Goal: Task Accomplishment & Management: Complete application form

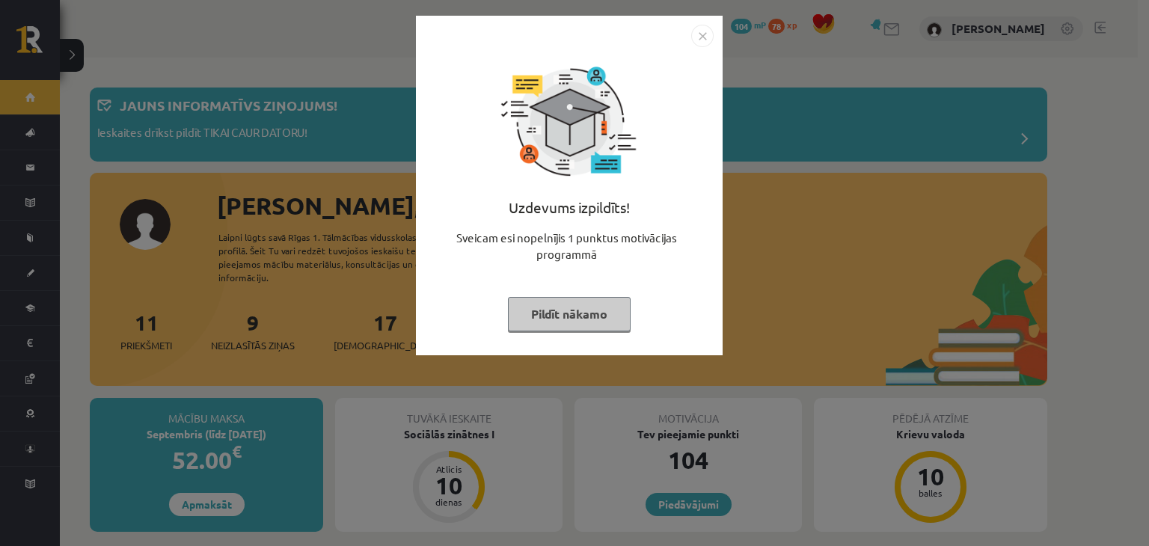
click at [700, 39] on img "Close" at bounding box center [702, 36] width 22 height 22
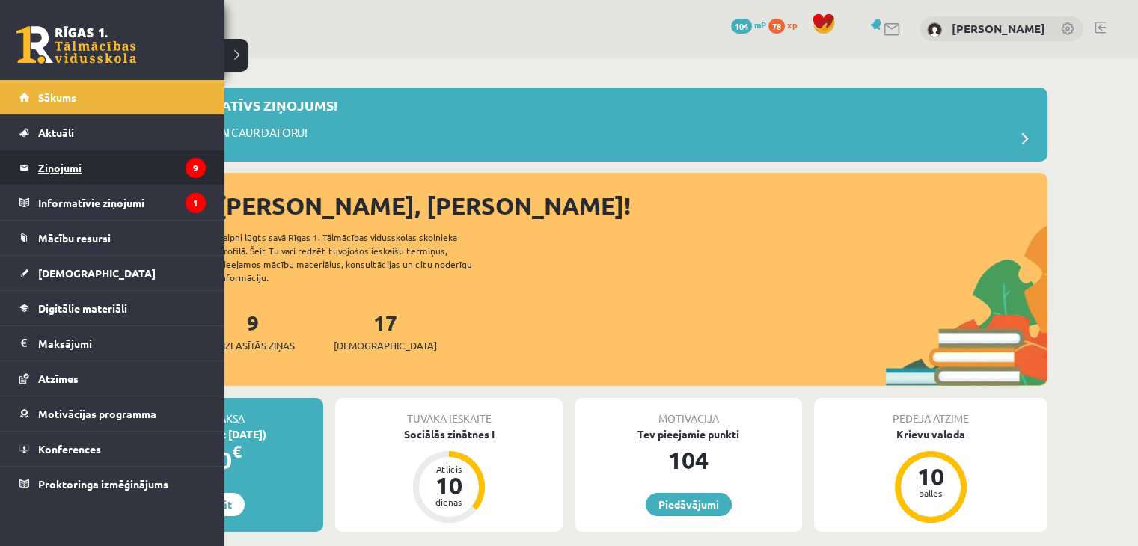
click at [75, 171] on legend "Ziņojumi 9" at bounding box center [122, 167] width 168 height 34
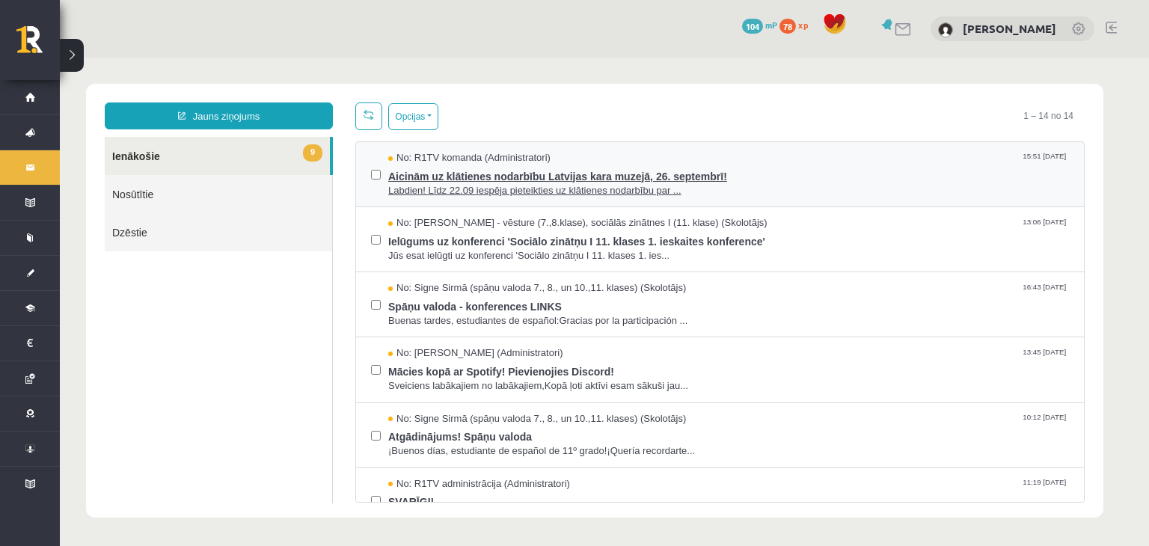
click at [573, 184] on span "Labdien! Līdz 22.09 iespēja pieteikties uz klātienes nodarbību par ..." at bounding box center [728, 191] width 681 height 14
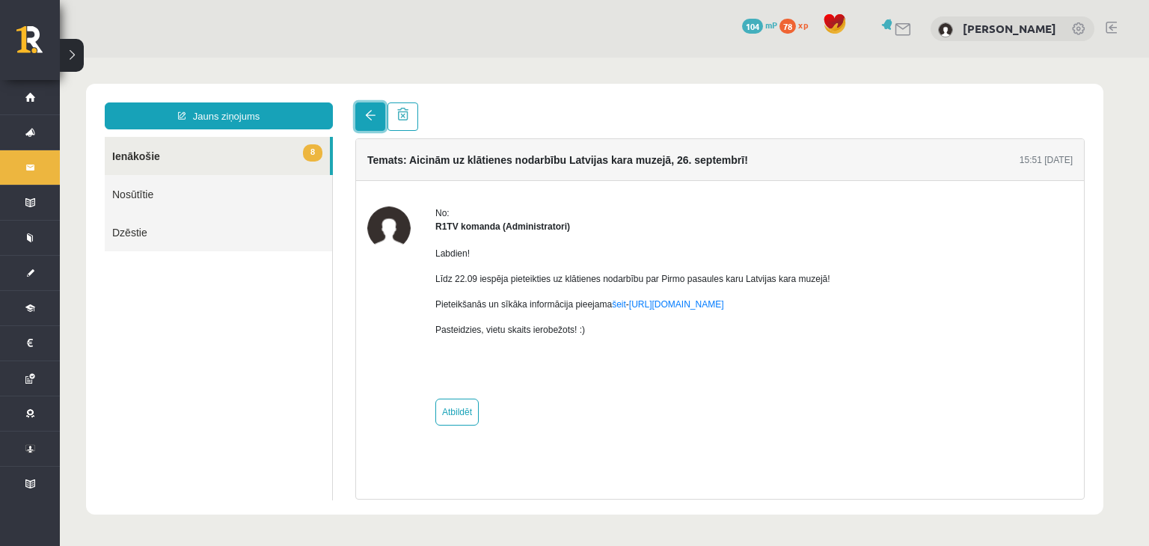
click at [370, 114] on span at bounding box center [370, 115] width 10 height 10
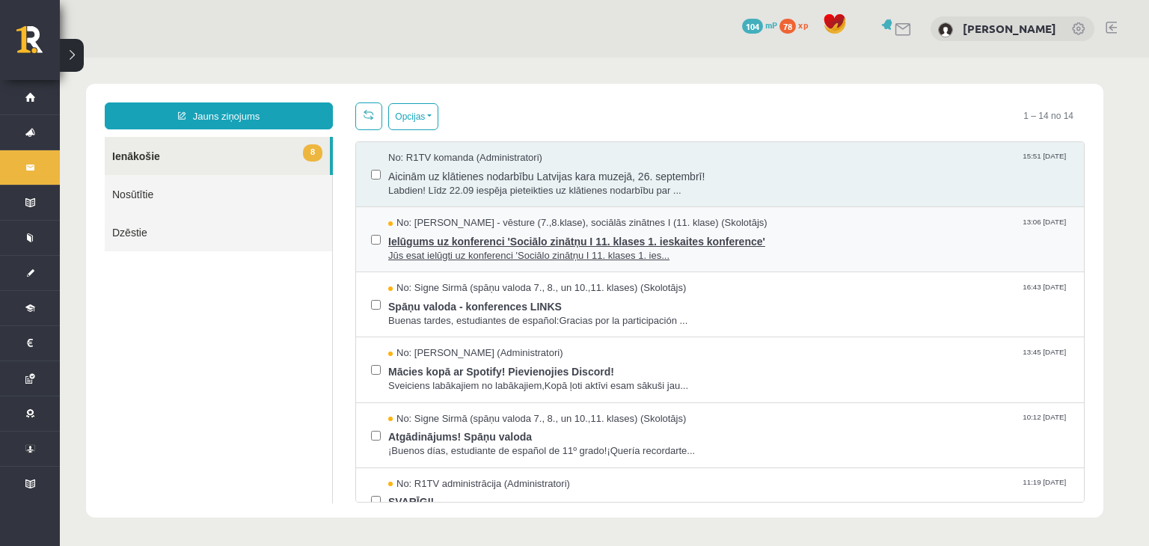
click at [426, 249] on span "Jūs esat ielūgti uz konferenci 'Sociālo zinātņu I 11. klases 1. ies..." at bounding box center [728, 256] width 681 height 14
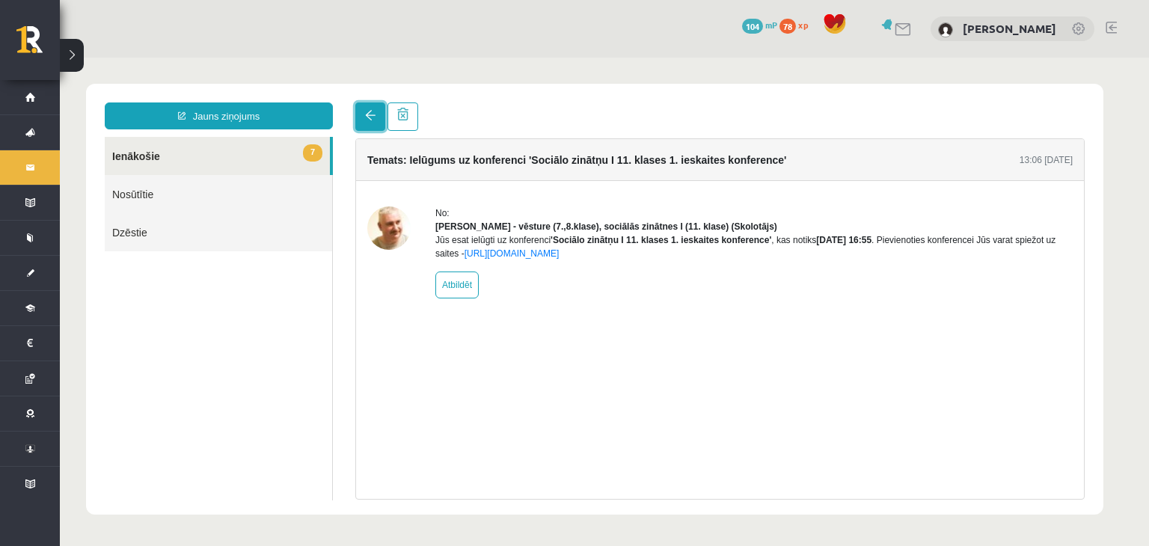
click at [361, 113] on link at bounding box center [370, 116] width 30 height 28
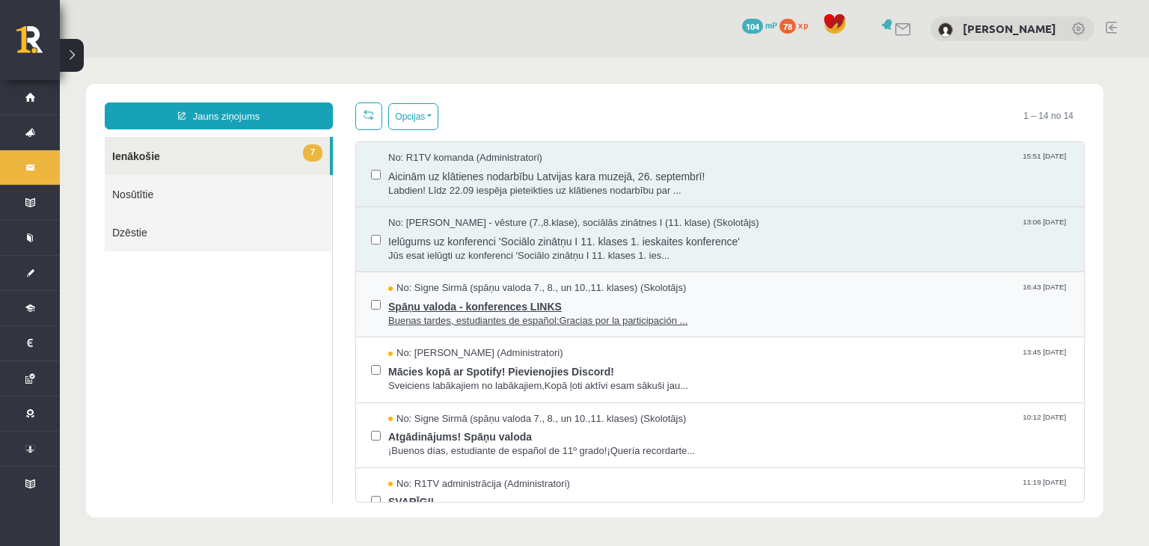
click at [419, 306] on span "Spāņu valoda - konferences LINKS" at bounding box center [728, 305] width 681 height 19
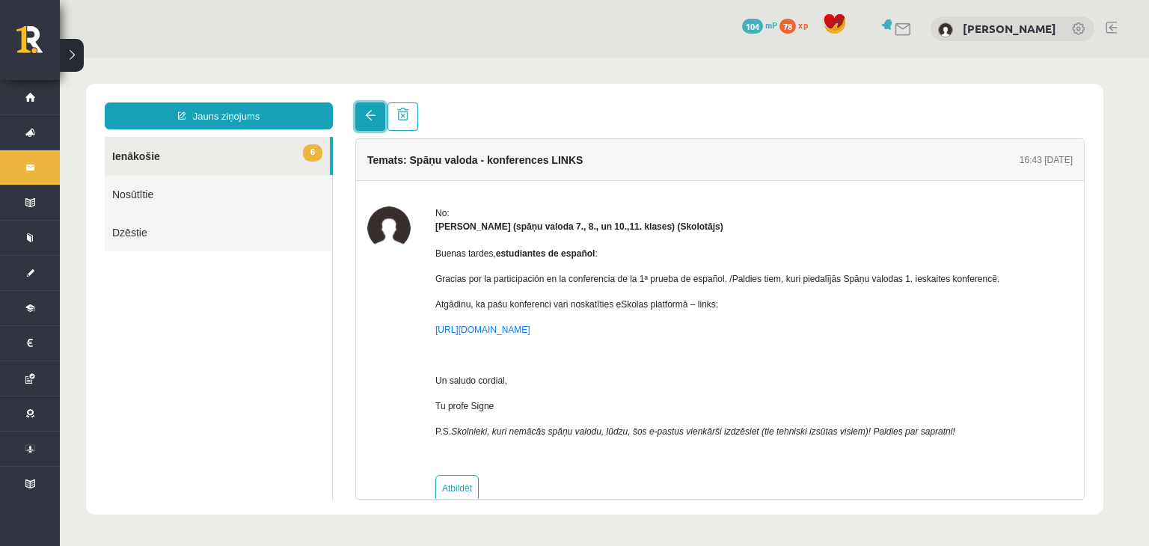
click at [367, 113] on span at bounding box center [370, 115] width 10 height 10
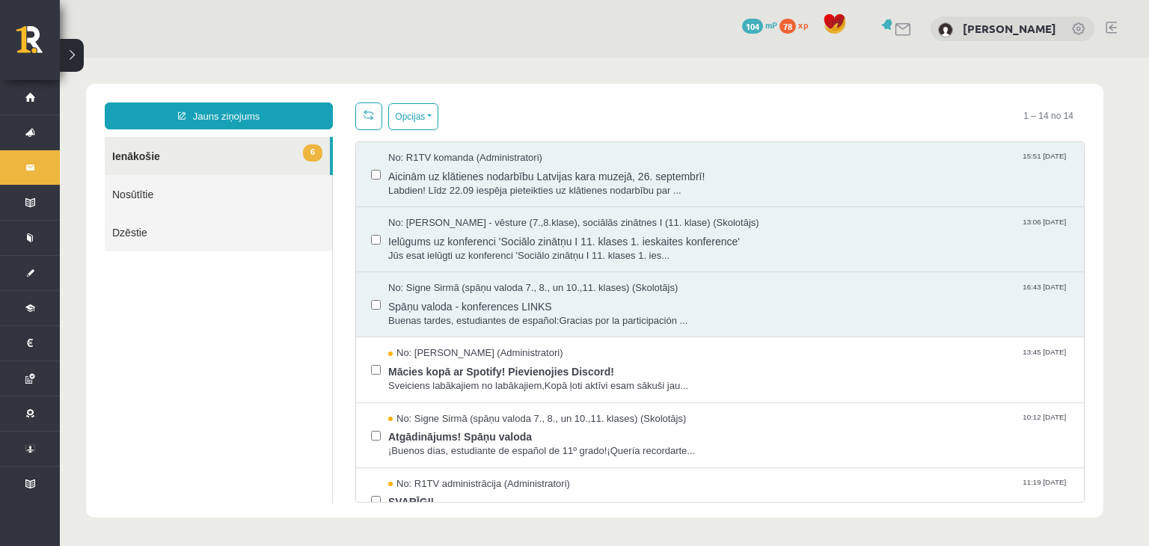
click at [367, 113] on html "Jauns ziņojums 6 Ienākošie Nosūtītie Dzēstie * ********* ********* ******* Opci…" at bounding box center [604, 301] width 1089 height 486
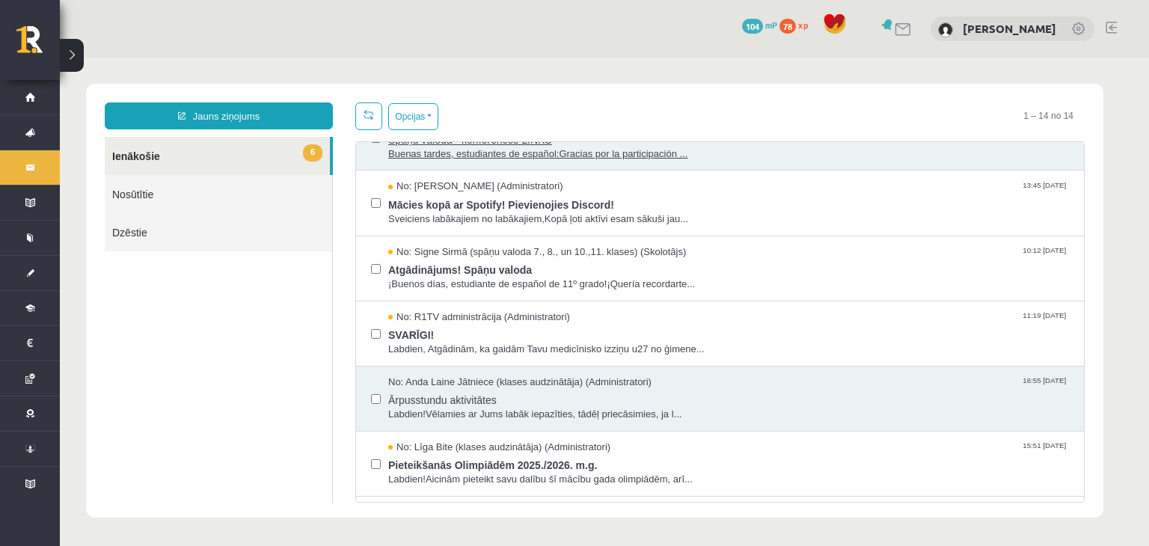
scroll to position [157, 0]
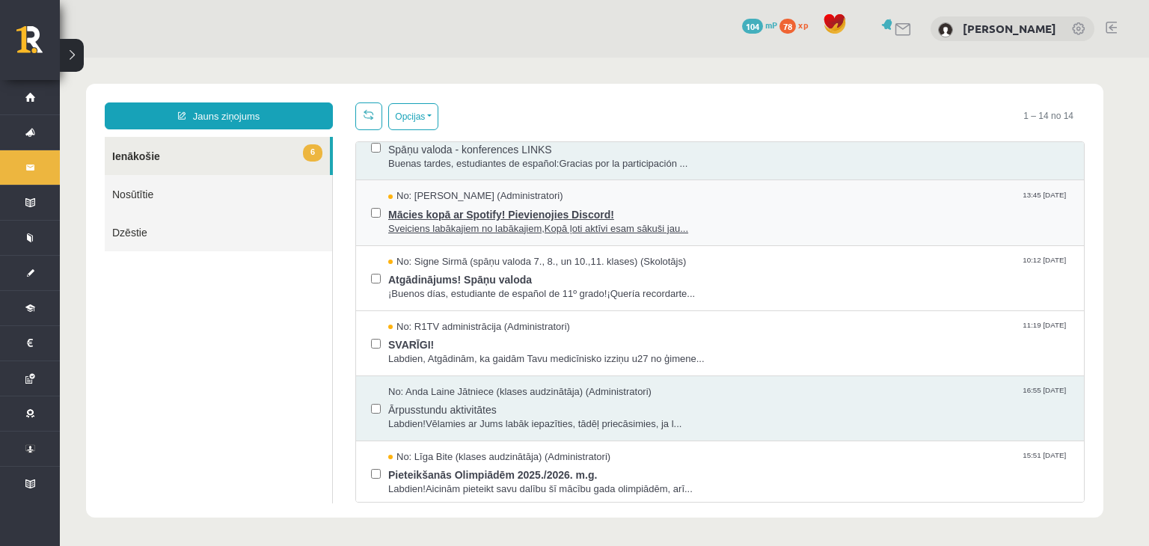
click at [499, 208] on span "Mācies kopā ar Spotify! Pievienojies Discord!" at bounding box center [728, 212] width 681 height 19
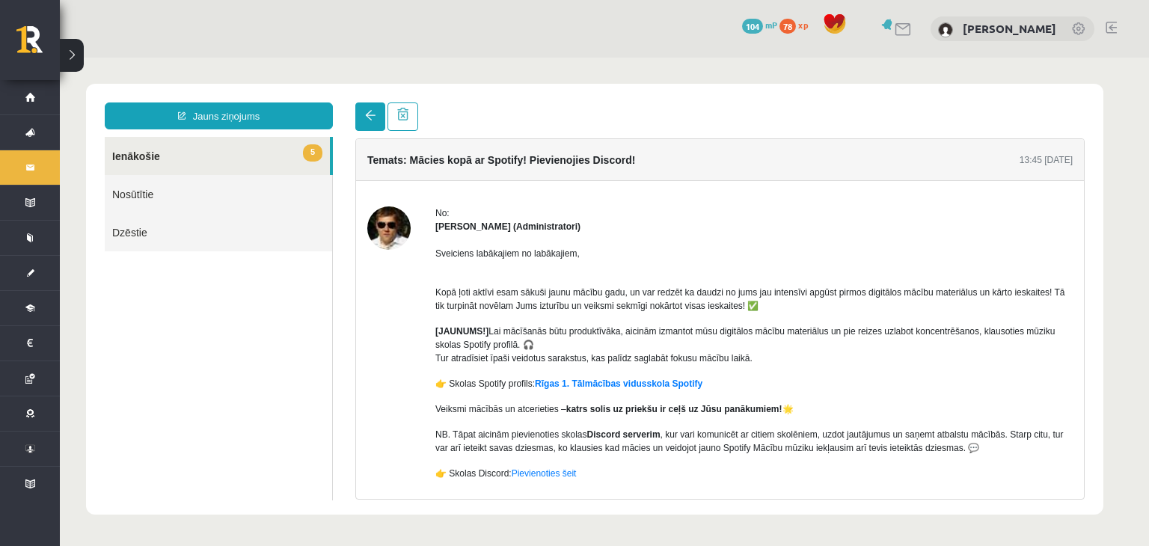
scroll to position [0, 0]
click at [368, 117] on span at bounding box center [370, 115] width 10 height 10
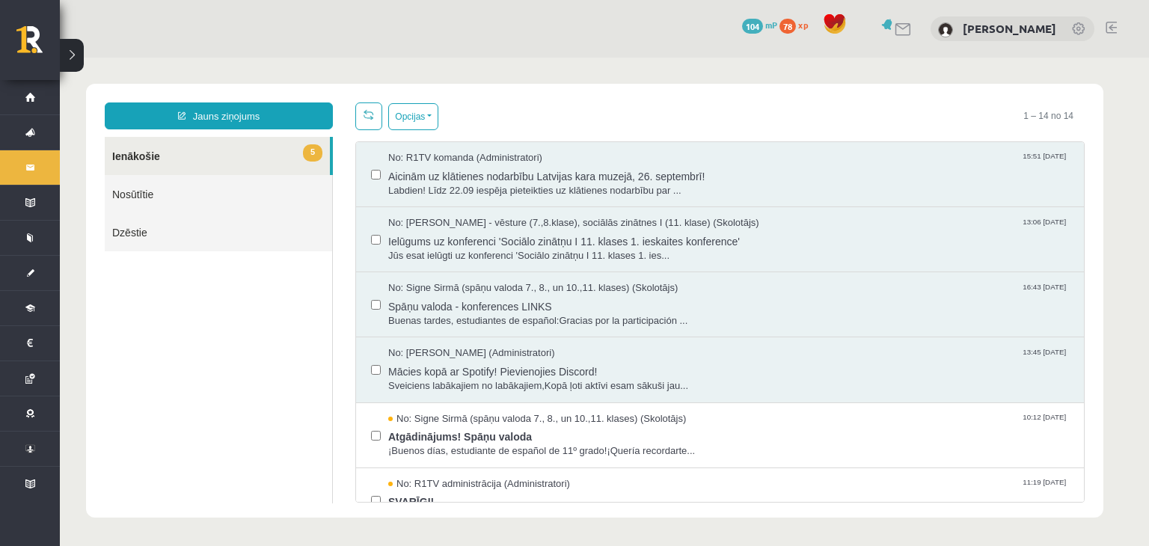
click at [367, 116] on span at bounding box center [369, 114] width 10 height 10
click at [428, 432] on span "Atgādinājums! Spāņu valoda" at bounding box center [728, 435] width 681 height 19
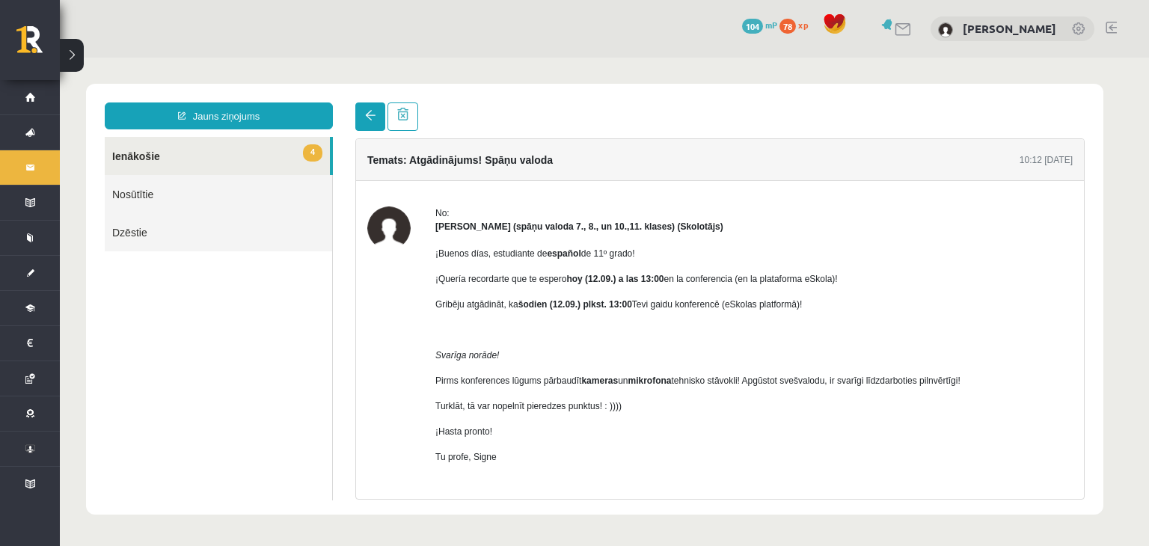
click at [379, 126] on link at bounding box center [370, 116] width 30 height 28
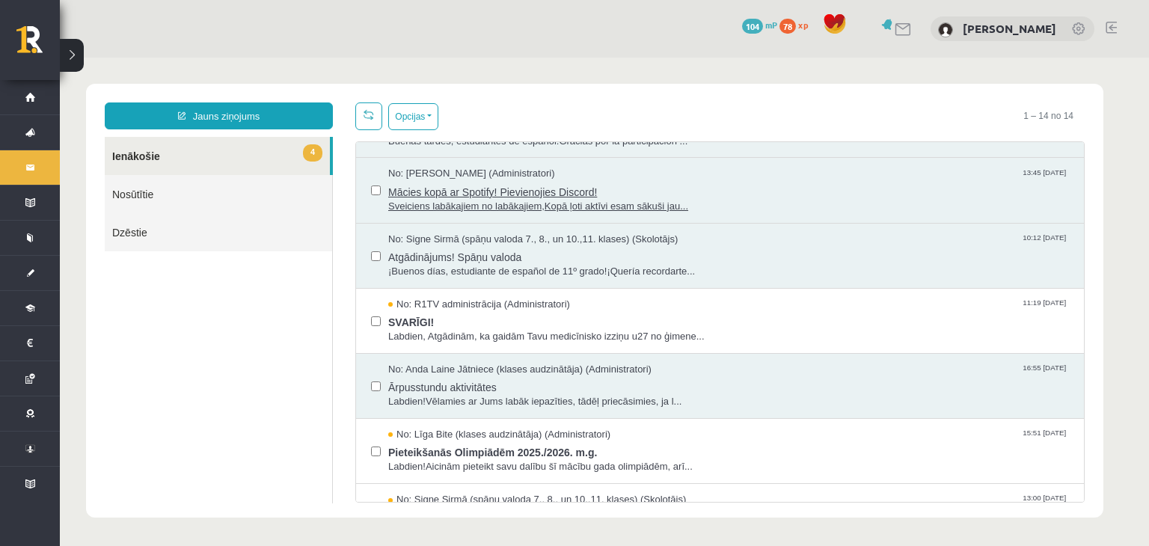
scroll to position [183, 0]
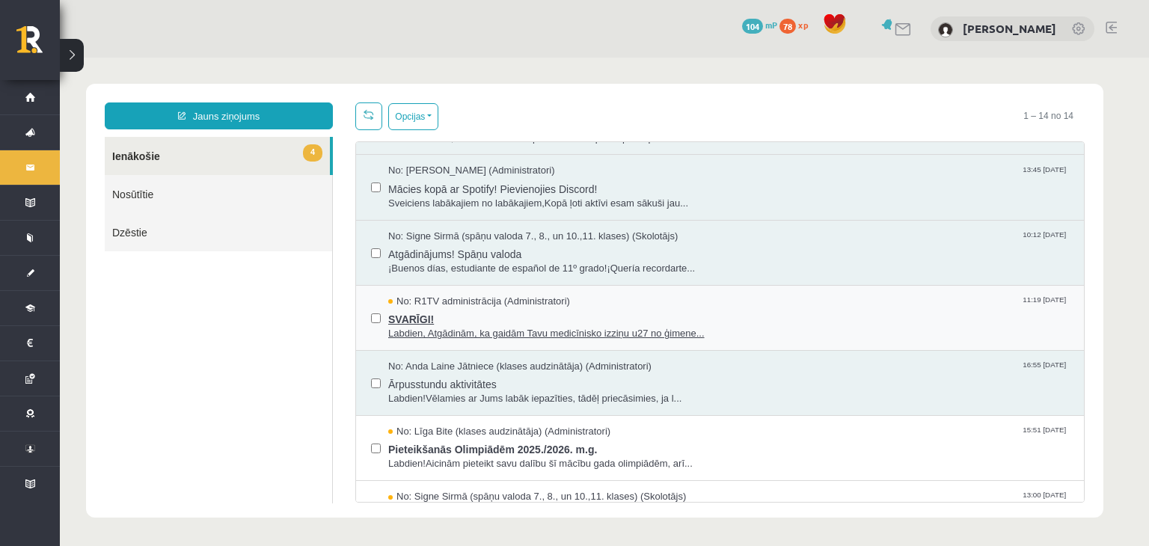
click at [503, 298] on span "No: R1TV administrācija (Administratori)" at bounding box center [479, 302] width 182 height 14
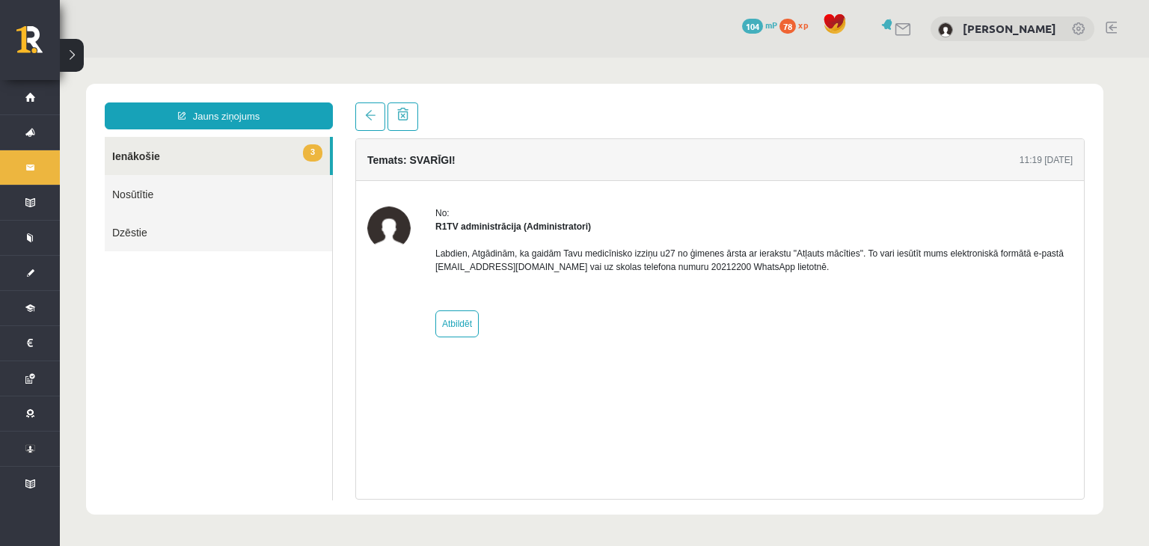
scroll to position [0, 0]
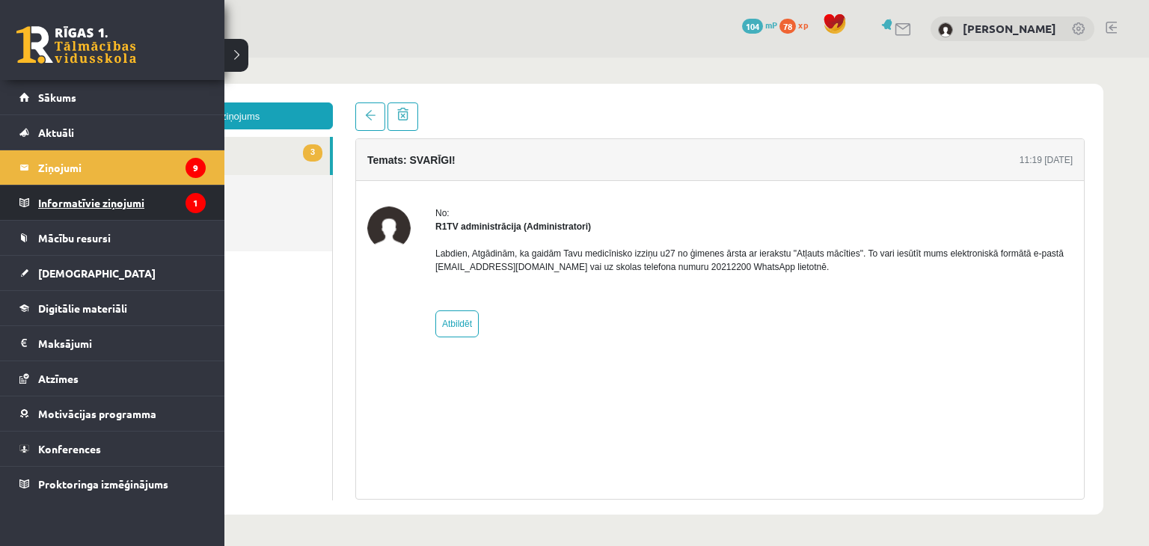
click at [68, 200] on legend "Informatīvie ziņojumi 1" at bounding box center [122, 203] width 168 height 34
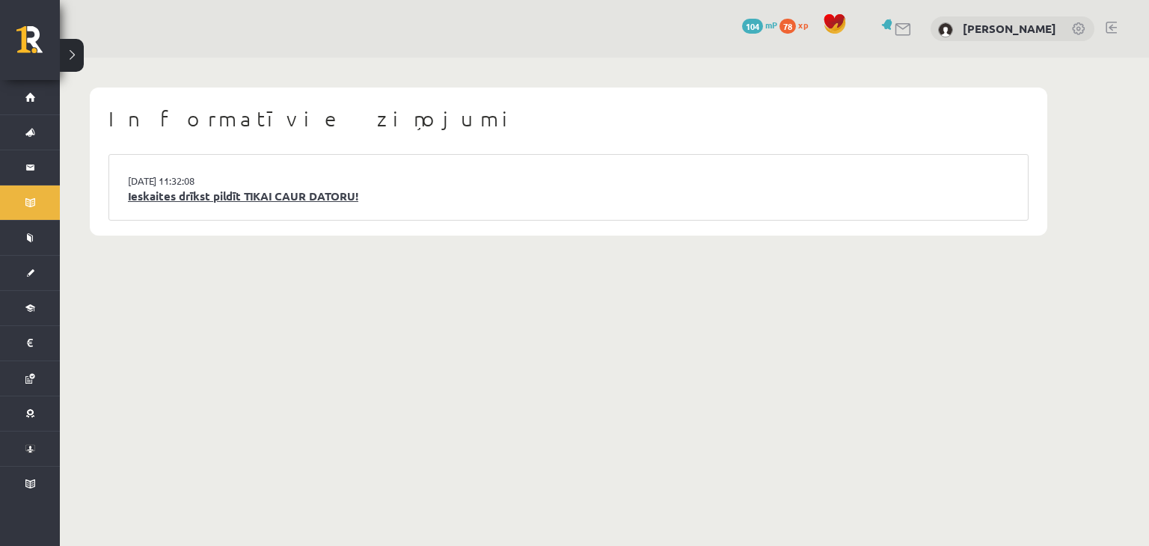
click at [153, 198] on link "Ieskaites drīkst pildīt TIKAI CAUR DATORU!" at bounding box center [568, 196] width 881 height 17
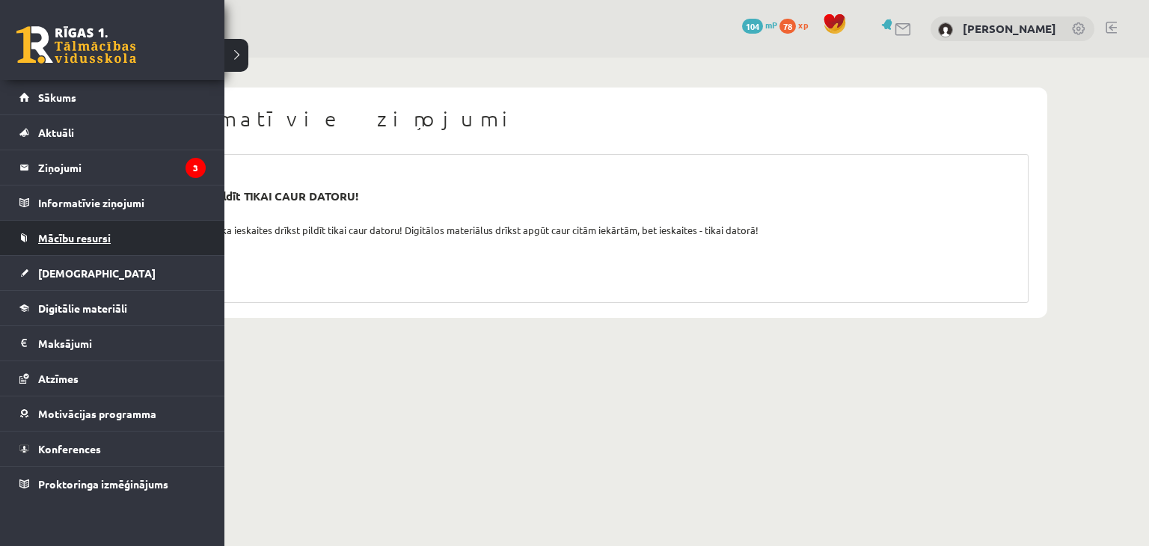
click at [51, 238] on span "Mācību resursi" at bounding box center [74, 237] width 73 height 13
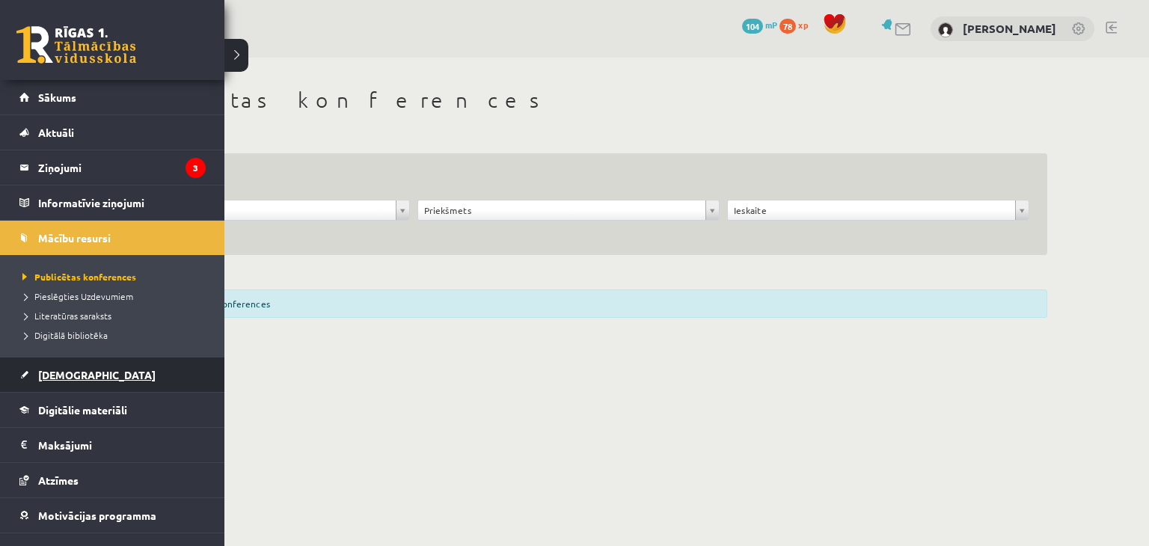
click at [51, 373] on span "[DEMOGRAPHIC_DATA]" at bounding box center [96, 374] width 117 height 13
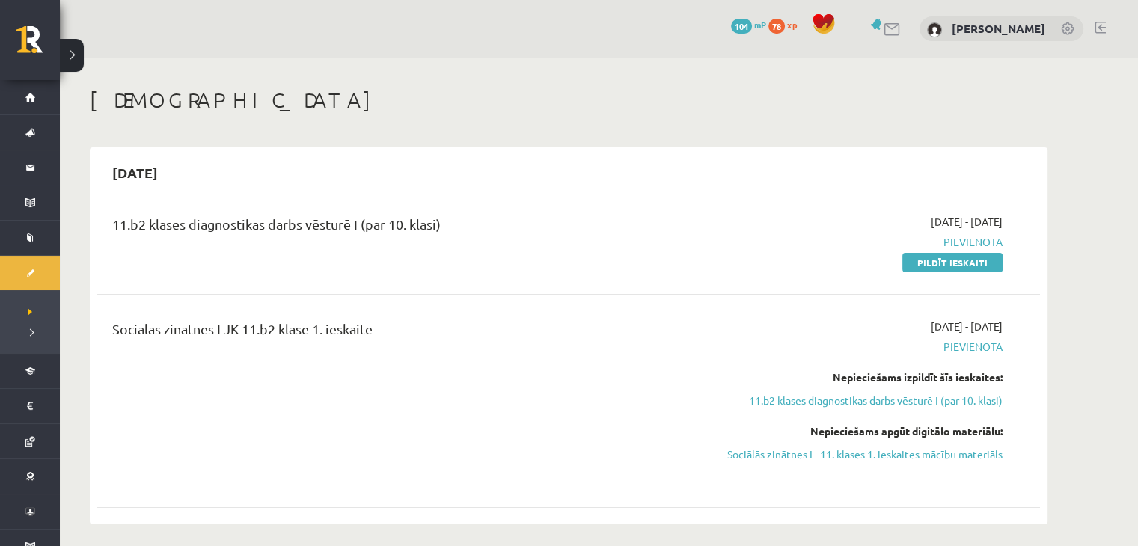
click at [931, 222] on span "2025-09-16 - 2025-09-30" at bounding box center [967, 222] width 72 height 16
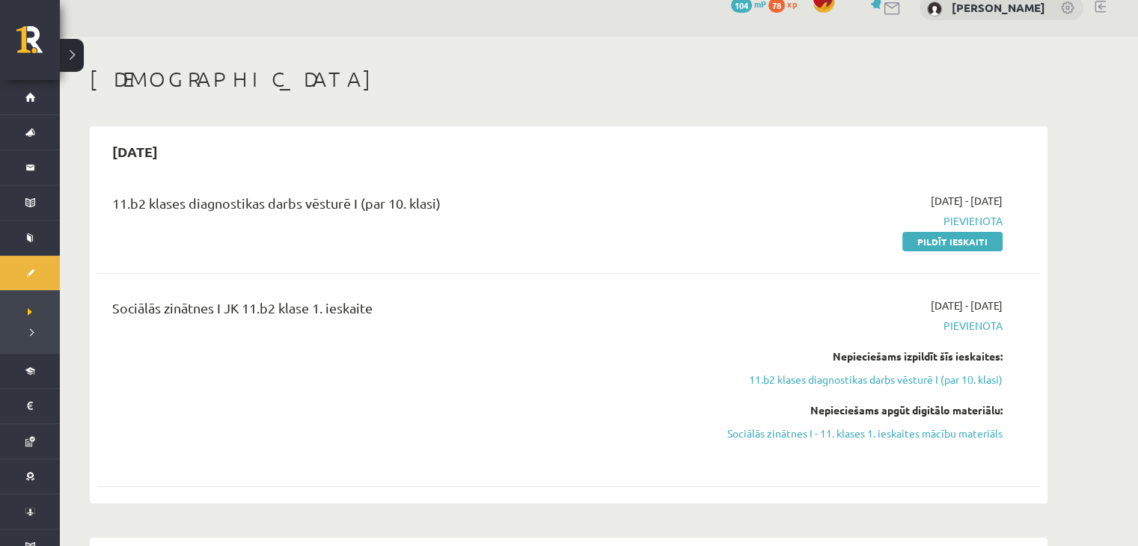
scroll to position [19, 0]
click at [962, 243] on link "Pildīt ieskaiti" at bounding box center [952, 242] width 100 height 19
click at [916, 387] on link "11.b2 klases diagnostikas darbs vēsturē I (par 10. klasi)" at bounding box center [861, 381] width 282 height 16
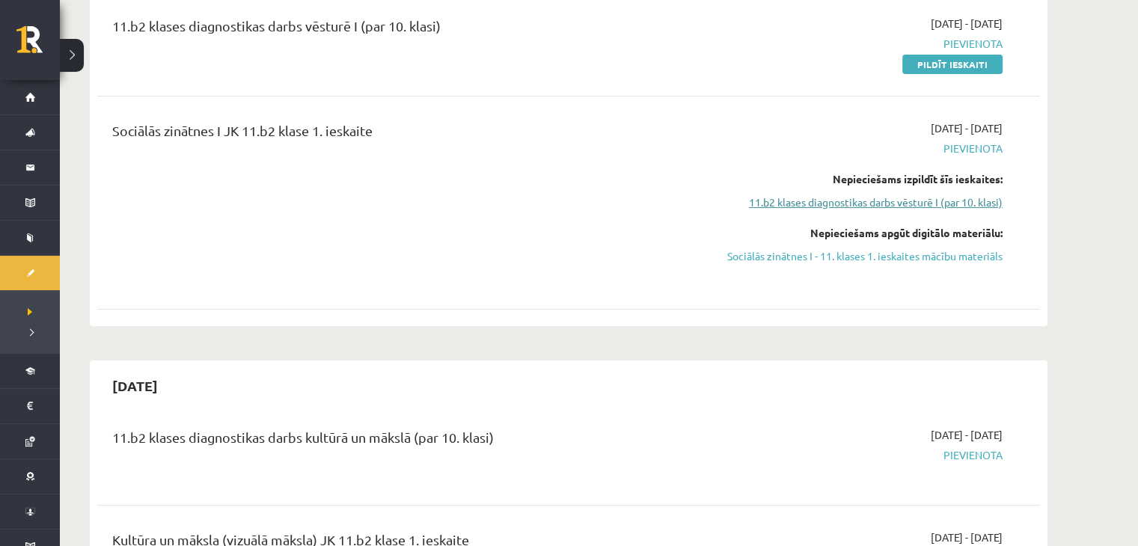
click at [877, 203] on link "11.b2 klases diagnostikas darbs vēsturē I (par 10. klasi)" at bounding box center [861, 203] width 282 height 16
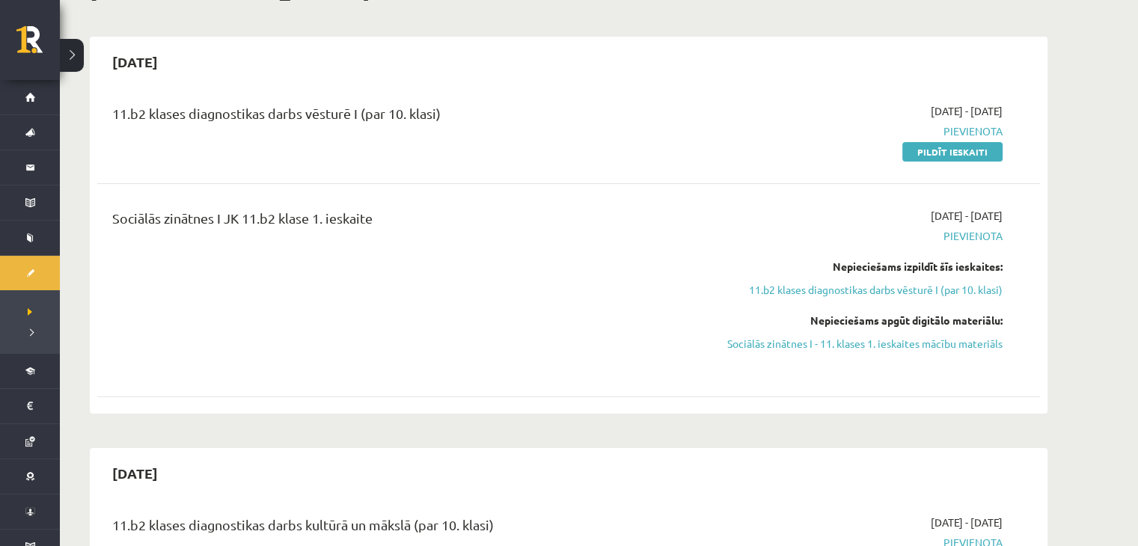
scroll to position [0, 0]
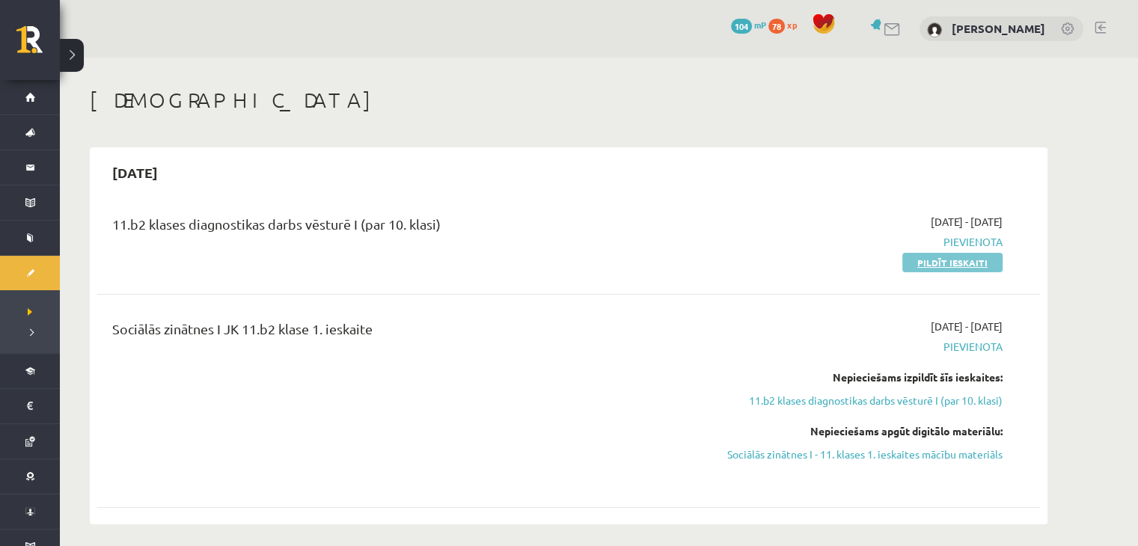
click at [932, 263] on link "Pildīt ieskaiti" at bounding box center [952, 262] width 100 height 19
